Goal: Check status: Check status

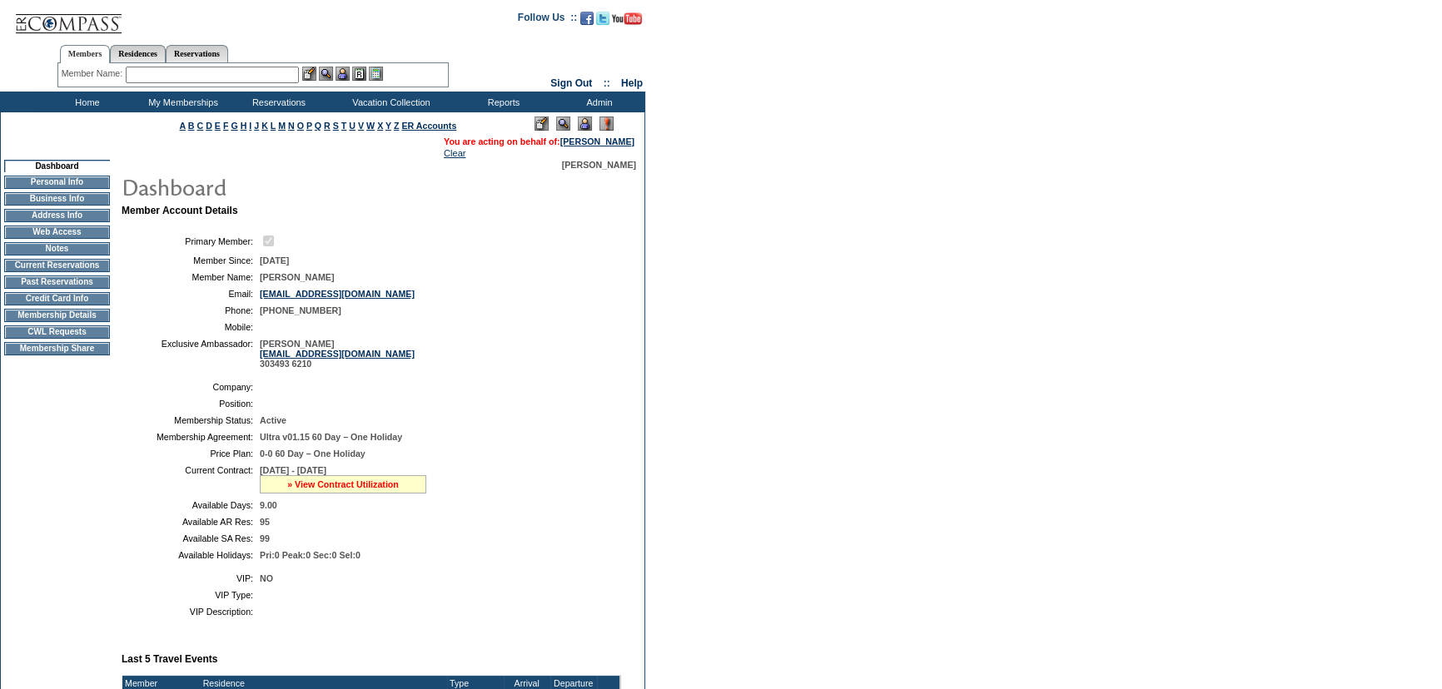
click at [350, 489] on link "» View Contract Utilization" at bounding box center [343, 485] width 112 height 10
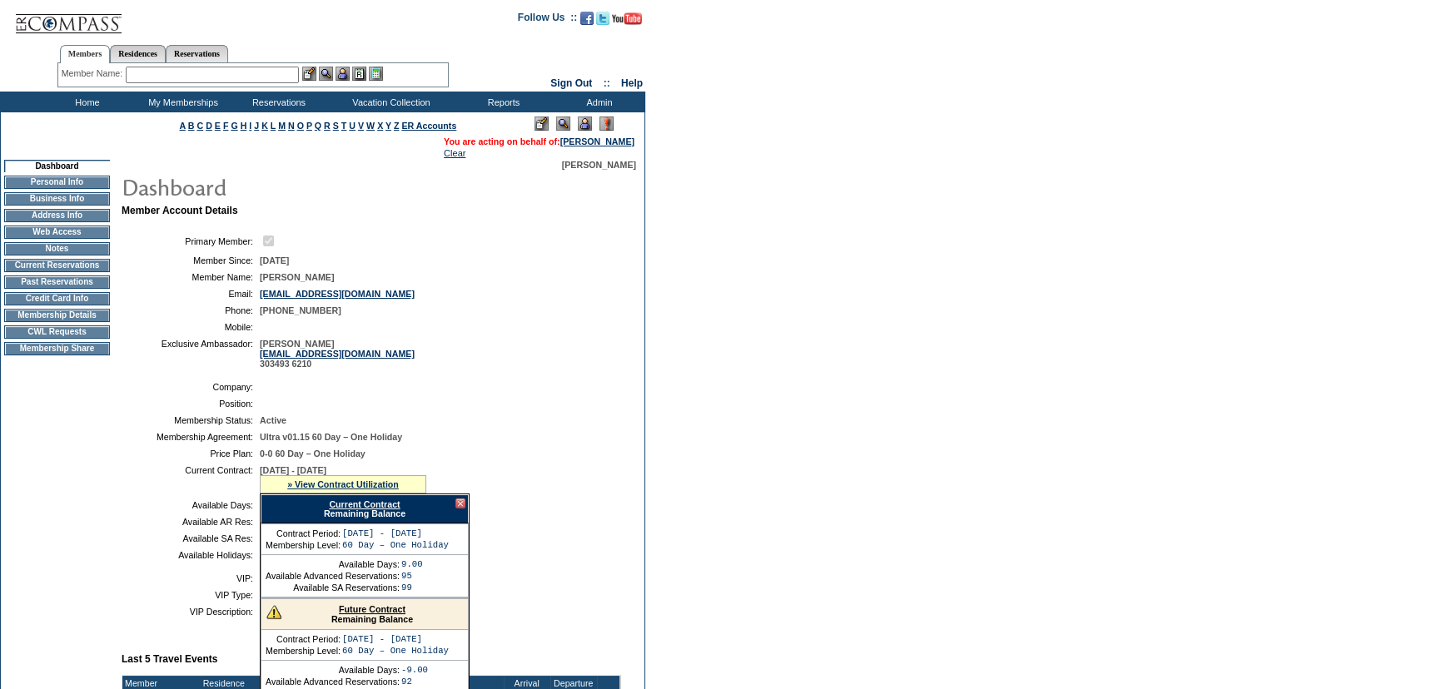
click at [355, 504] on link "Current Contract" at bounding box center [364, 505] width 71 height 10
click at [317, 41] on ul "Members Residences Reservations" at bounding box center [252, 41] width 391 height 8
click at [217, 46] on link "Reservations" at bounding box center [197, 53] width 62 height 17
drag, startPoint x: 172, startPoint y: 77, endPoint x: 200, endPoint y: 79, distance: 27.6
click at [172, 77] on input "text" at bounding box center [158, 75] width 73 height 17
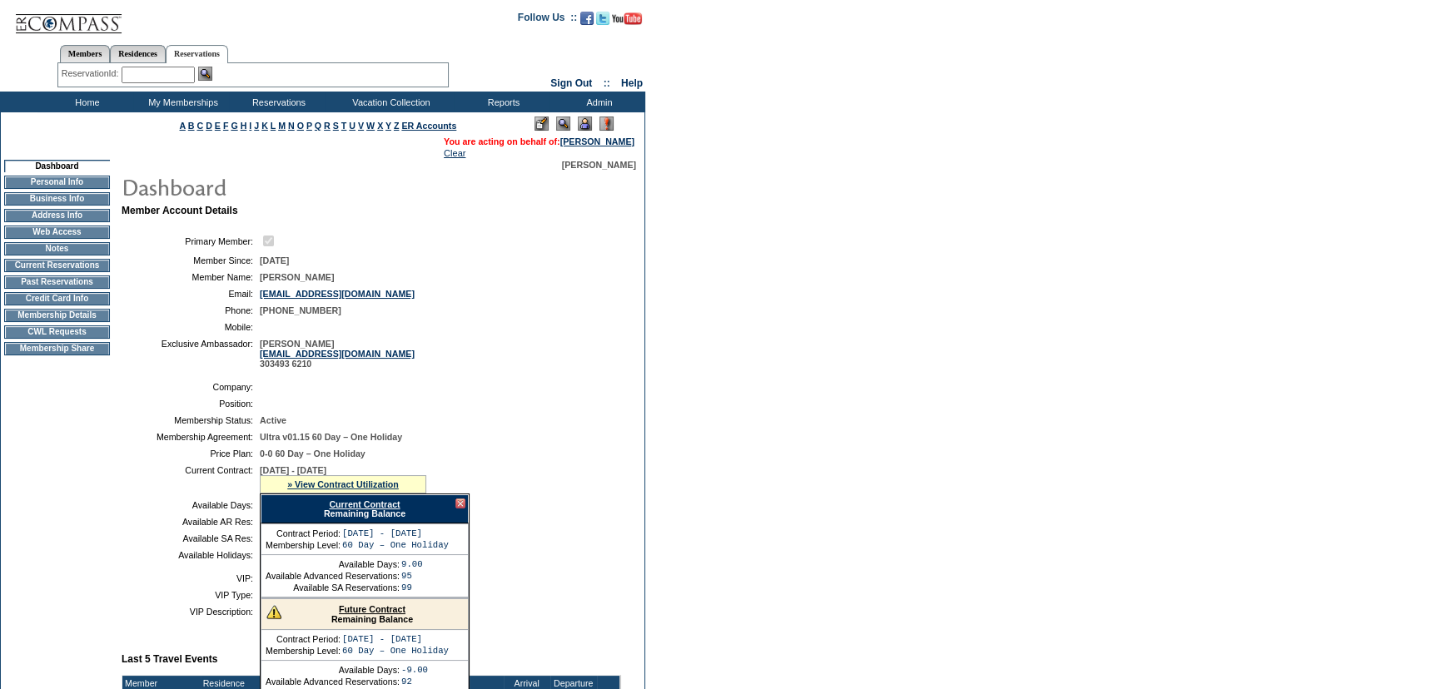
paste input "1611490"
type input "1611490"
click at [205, 78] on img at bounding box center [205, 74] width 14 height 14
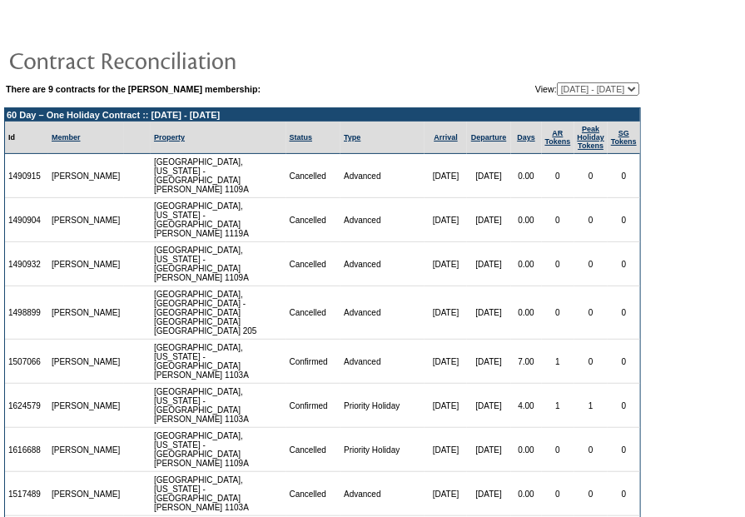
click at [316, 298] on td "Cancelled" at bounding box center [313, 312] width 55 height 53
click at [433, 53] on td at bounding box center [322, 59] width 637 height 33
click at [621, 91] on select "09/30/20 - 09/30/21 10/01/21 - 09/30/22 10/01/22 - 09/30/23 10/01/23 - 09/30/24…" at bounding box center [598, 88] width 82 height 13
select select "128630"
click at [557, 82] on select "09/30/20 - 09/30/21 10/01/21 - 09/30/22 10/01/22 - 09/30/23 10/01/23 - 09/30/24…" at bounding box center [598, 88] width 82 height 13
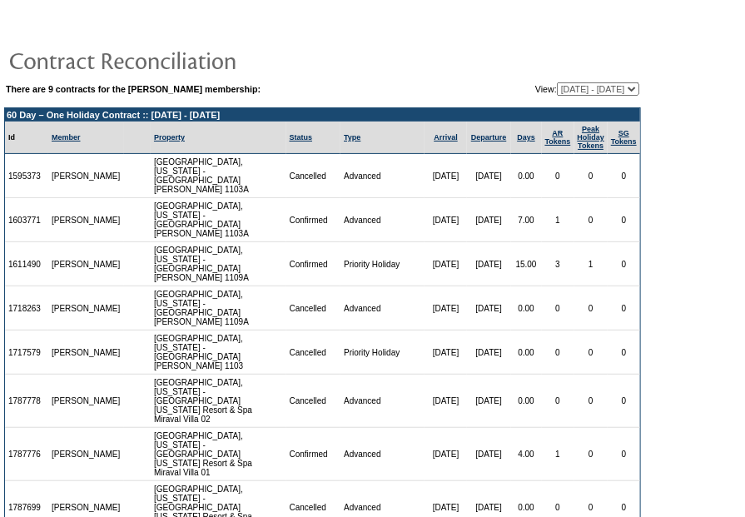
click at [554, 45] on td at bounding box center [322, 59] width 637 height 33
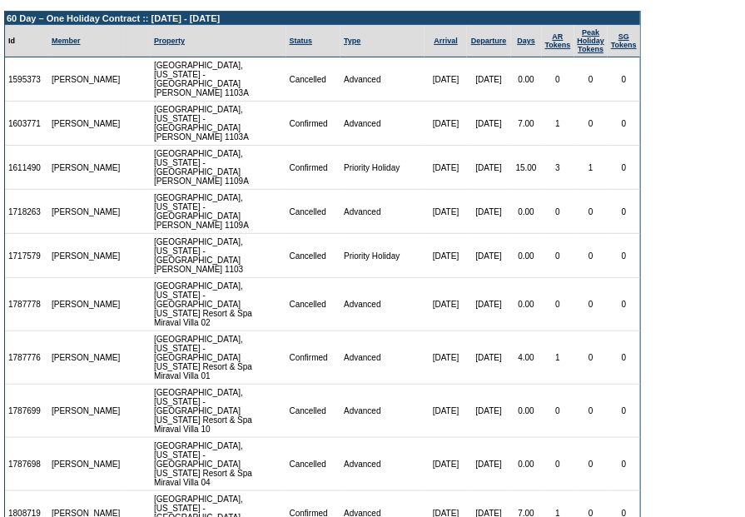
scroll to position [121, 0]
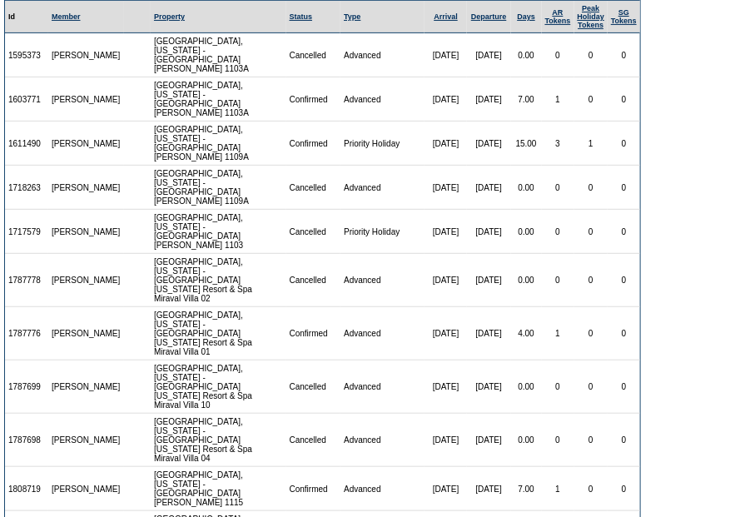
click at [542, 254] on td "0" at bounding box center [558, 280] width 32 height 53
click at [643, 256] on table "There are 9 contracts for the Stephanie Mellin membership: View: 09/30/20 - 09/…" at bounding box center [322, 248] width 645 height 719
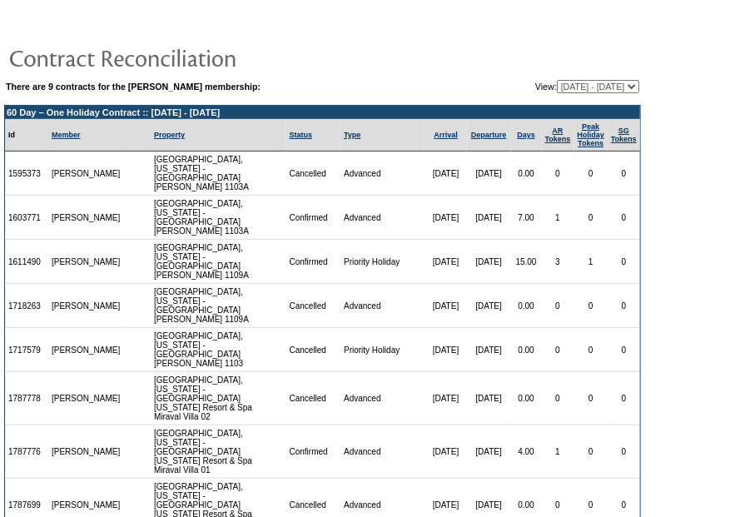
scroll to position [0, 0]
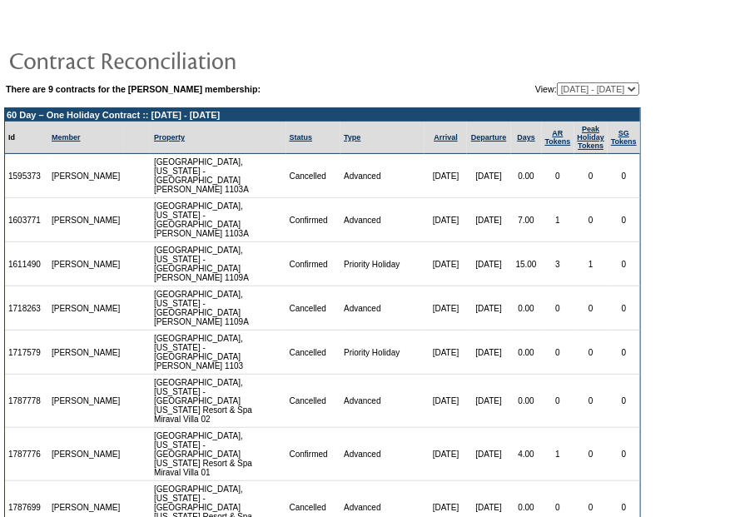
click at [620, 87] on select "09/30/20 - 09/30/21 10/01/21 - 09/30/22 10/01/22 - 09/30/23 10/01/23 - 09/30/24…" at bounding box center [598, 88] width 82 height 13
select select "139153"
click at [557, 82] on select "09/30/20 - 09/30/21 10/01/21 - 09/30/22 10/01/22 - 09/30/23 10/01/23 - 09/30/24…" at bounding box center [598, 88] width 82 height 13
